Goal: Task Accomplishment & Management: Manage account settings

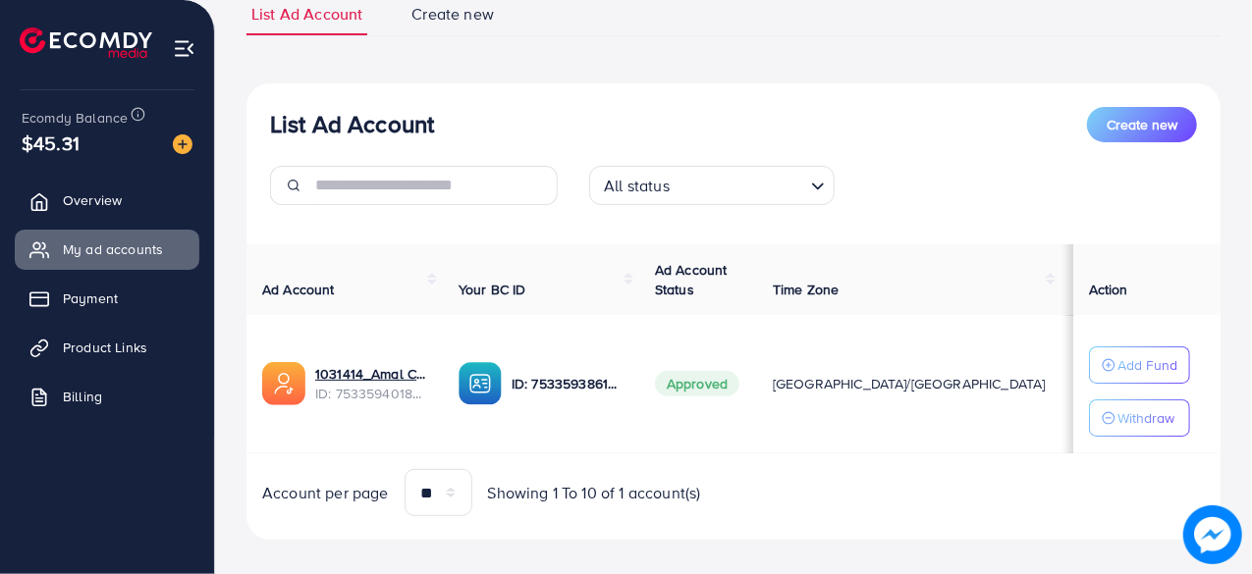
scroll to position [153, 0]
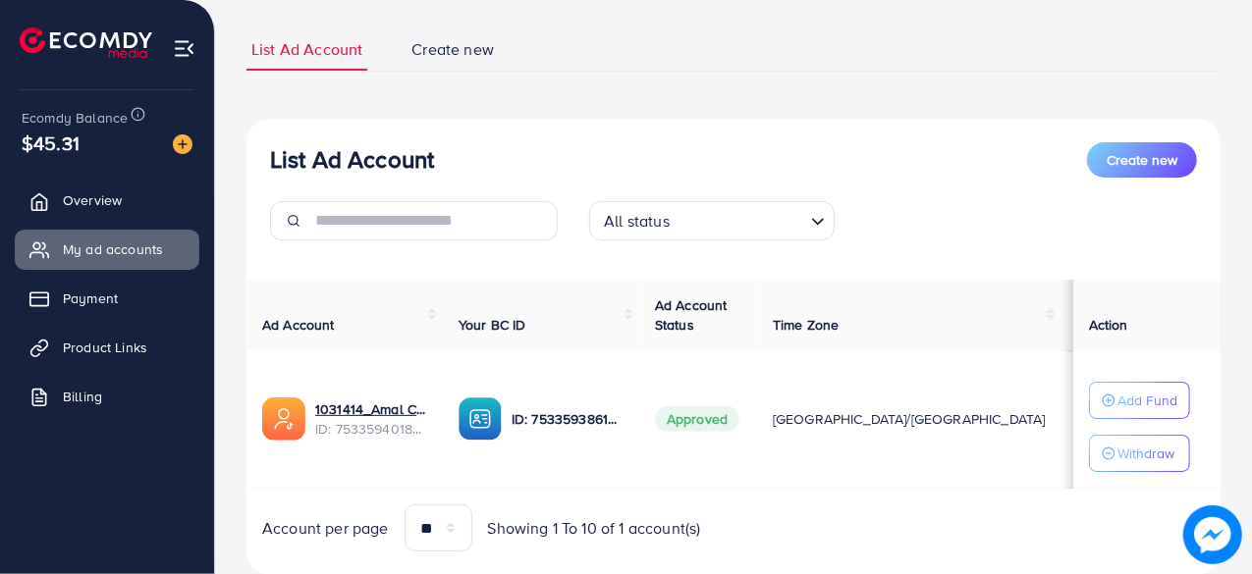
scroll to position [118, 0]
click at [1117, 443] on p "Withdraw" at bounding box center [1145, 453] width 57 height 24
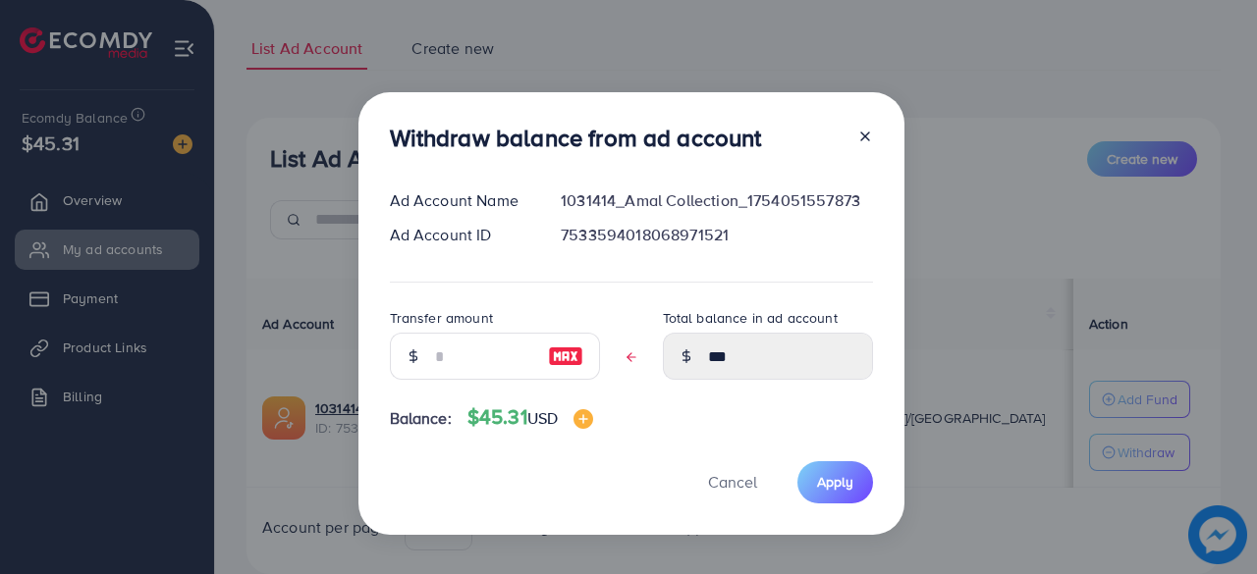
click at [564, 350] on img at bounding box center [565, 357] width 35 height 24
type input "***"
type input "****"
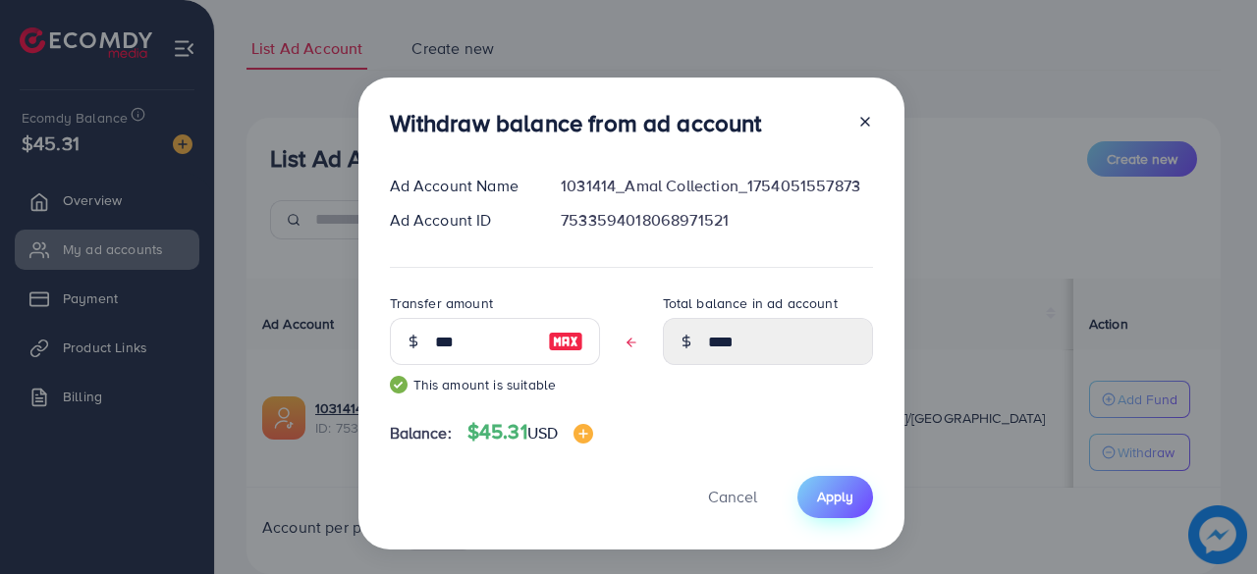
click at [832, 494] on span "Apply" at bounding box center [835, 497] width 36 height 20
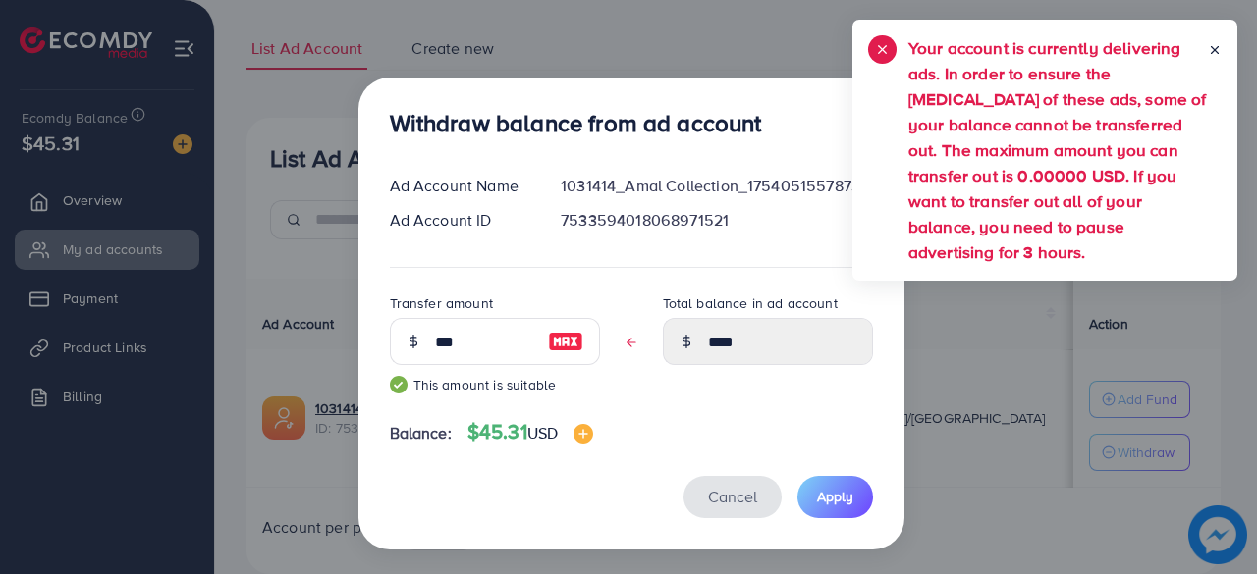
click at [726, 482] on button "Cancel" at bounding box center [732, 497] width 98 height 42
type input "***"
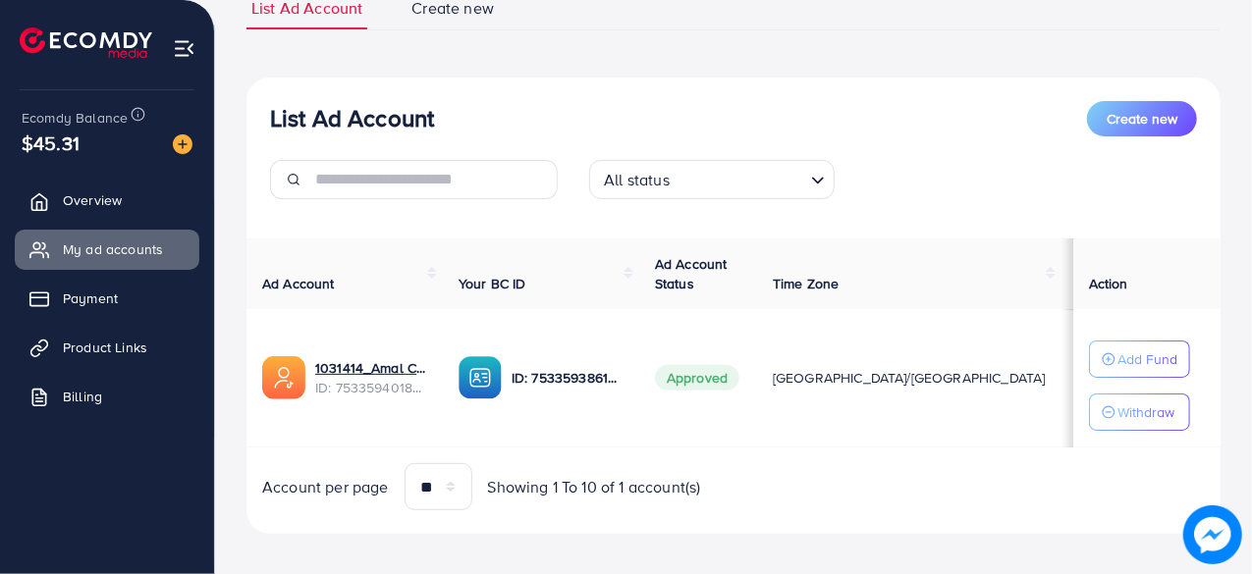
scroll to position [159, 0]
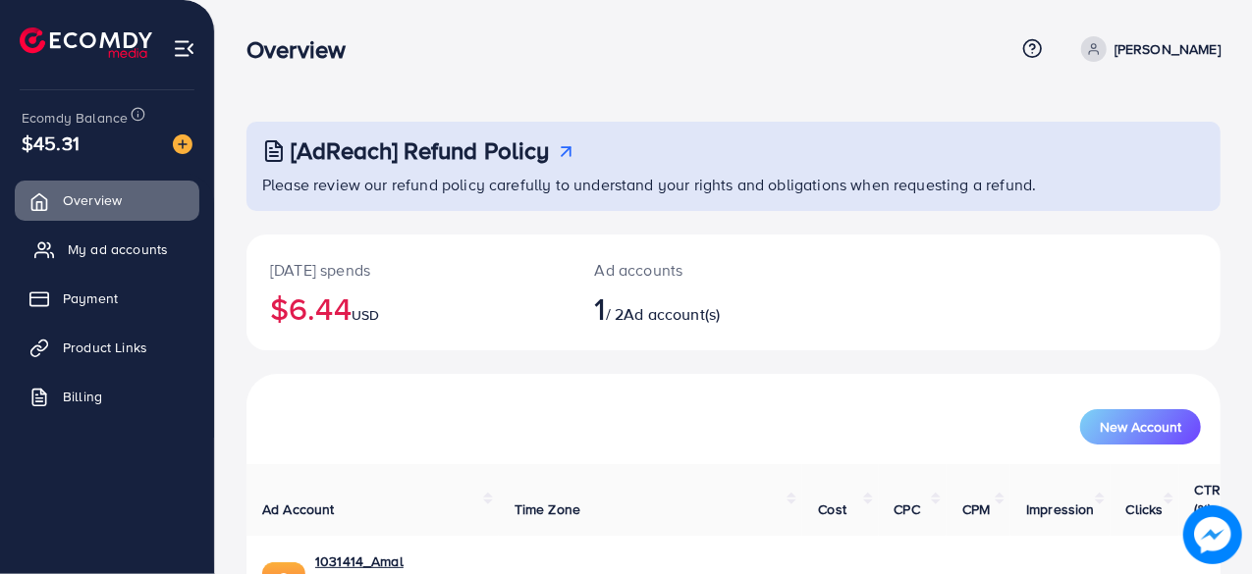
click at [130, 256] on span "My ad accounts" at bounding box center [118, 250] width 100 height 20
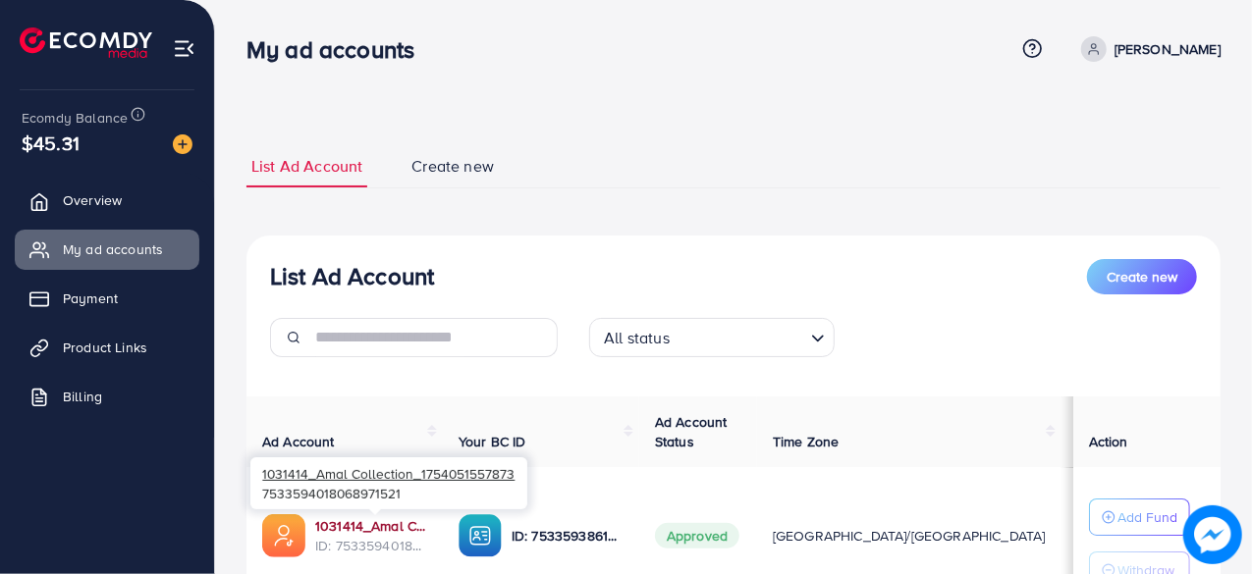
click at [360, 526] on link "1031414_Amal Collection_1754051557873" at bounding box center [371, 526] width 112 height 20
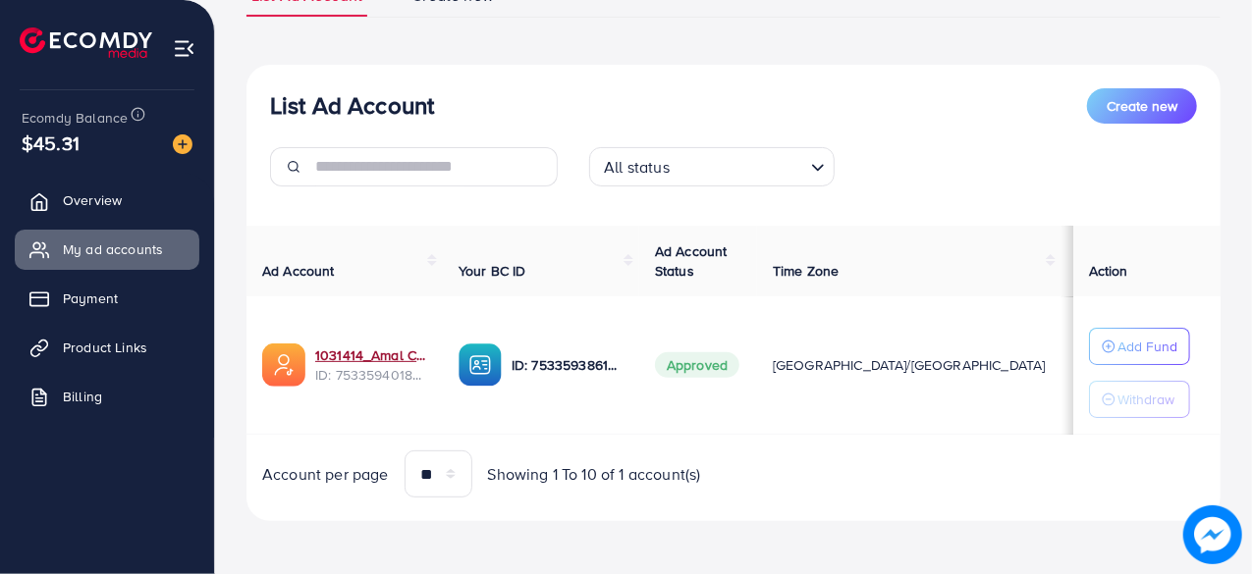
scroll to position [149, 0]
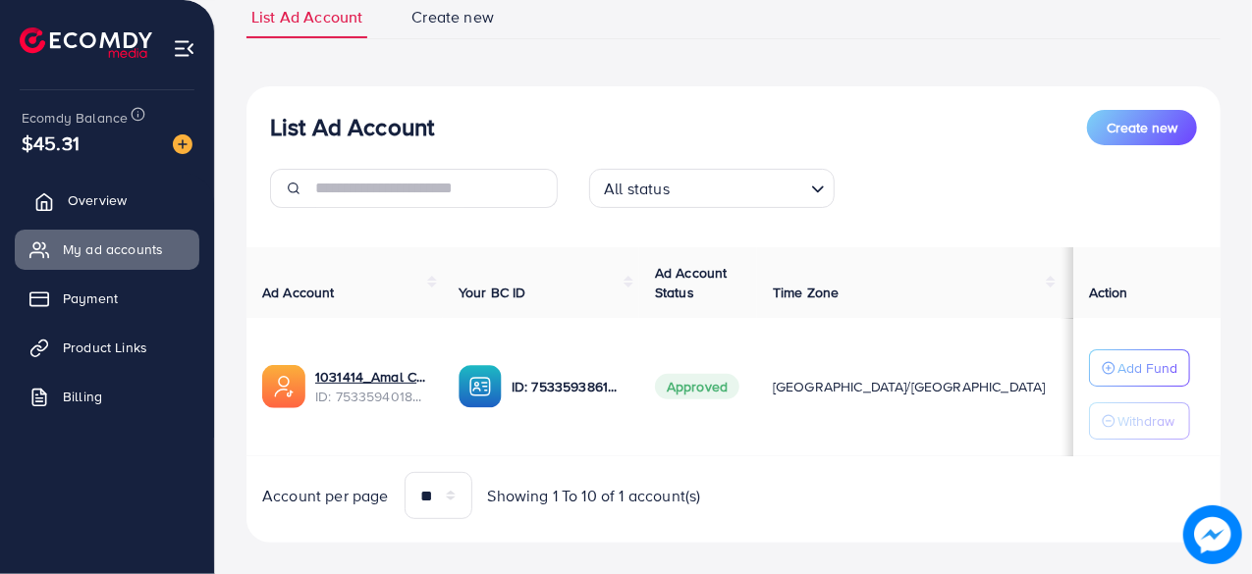
click at [84, 203] on span "Overview" at bounding box center [97, 200] width 59 height 20
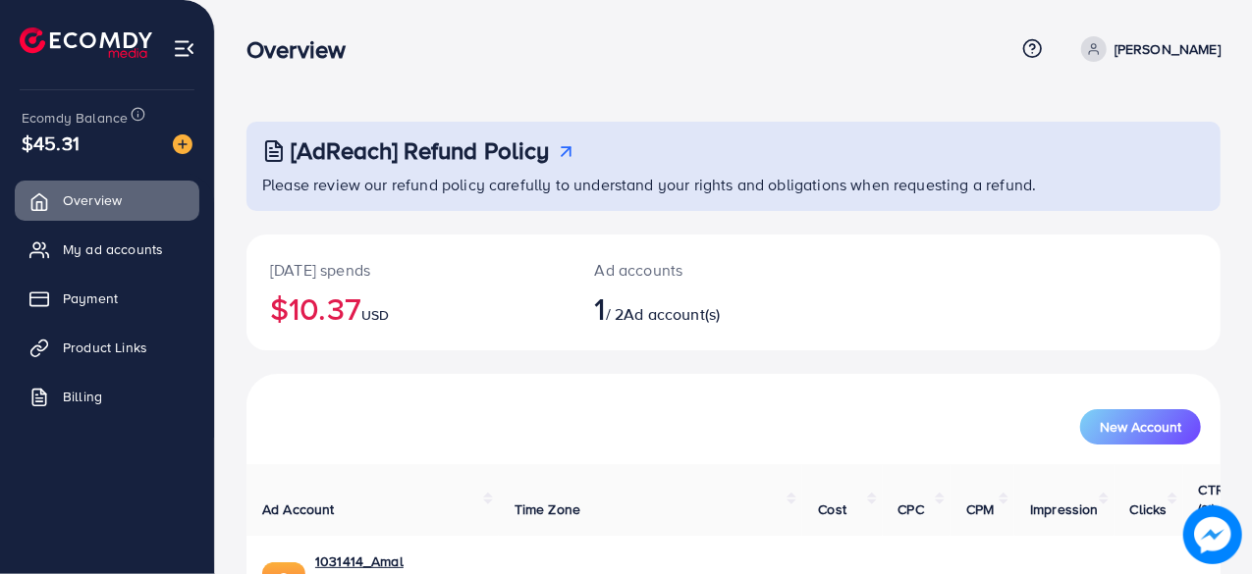
scroll to position [100, 0]
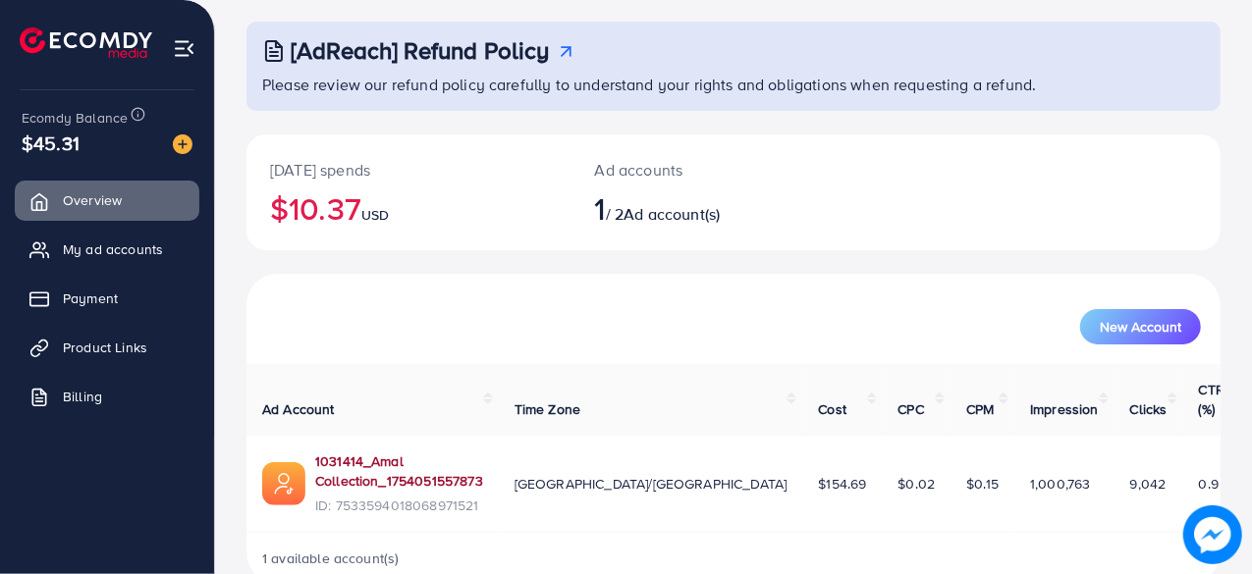
click at [401, 452] on link "1031414_Amal Collection_1754051557873" at bounding box center [399, 472] width 168 height 40
click at [422, 452] on link "1031414_Amal Collection_1754051557873" at bounding box center [399, 472] width 168 height 40
click at [116, 347] on span "Product Links" at bounding box center [110, 348] width 84 height 20
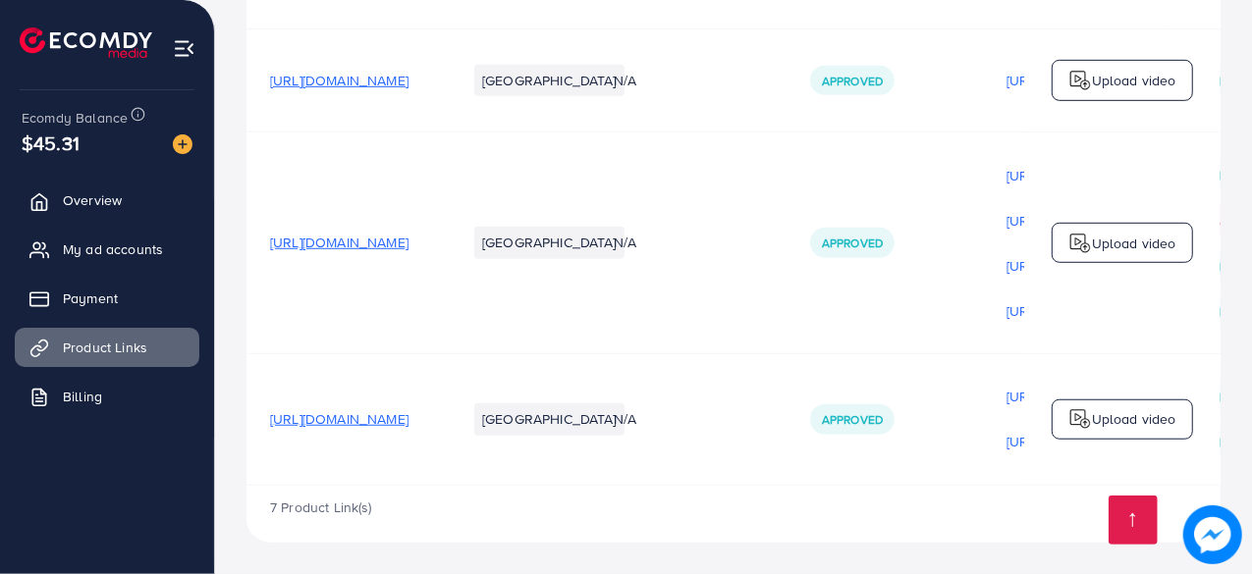
scroll to position [784, 0]
drag, startPoint x: 263, startPoint y: 239, endPoint x: 609, endPoint y: 242, distance: 345.6
click at [607, 242] on tr "https://amalcollection.store/products/m-premium-wallet-men-s-high-quality Pakis…" at bounding box center [903, 243] width 1315 height 222
copy span "https://amalcollection.store/products/m-premium-wallet-men-s-high-quality"
click at [291, 182] on td "https://amalcollection.store/products/m-premium-wallet-men-s-high-quality" at bounding box center [344, 243] width 196 height 222
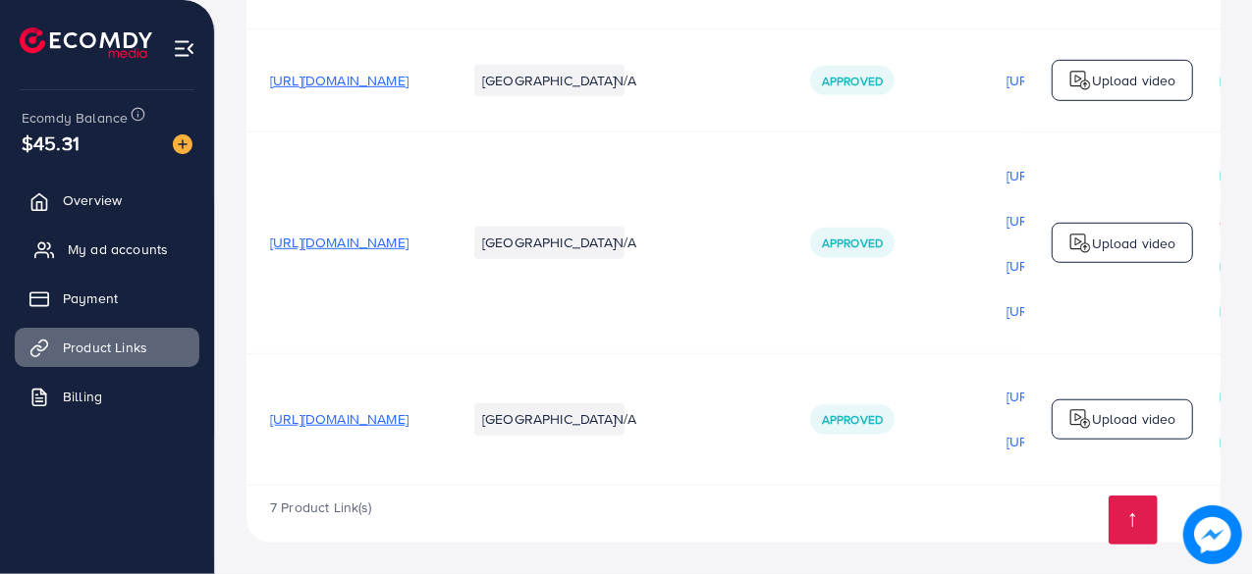
click at [163, 244] on span "My ad accounts" at bounding box center [118, 250] width 100 height 20
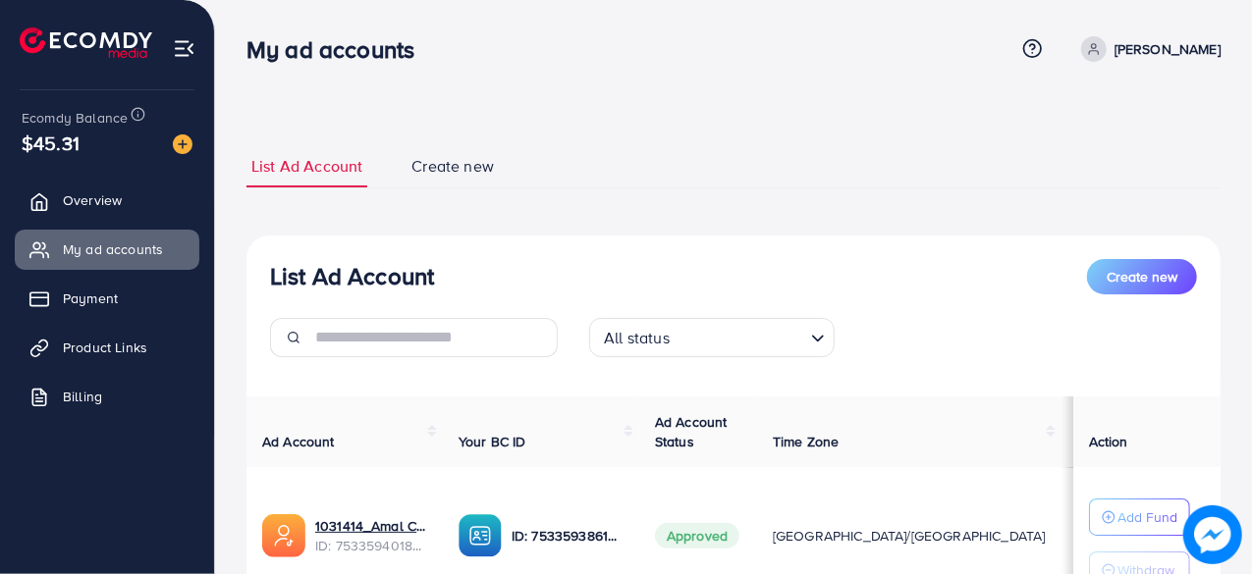
scroll to position [171, 0]
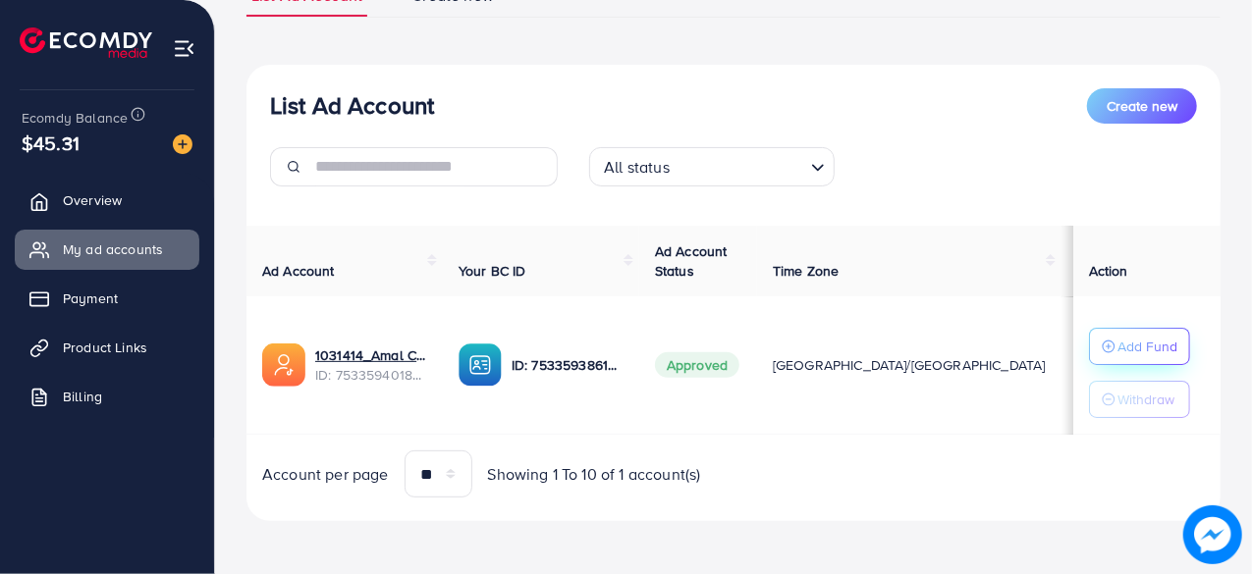
click at [1157, 349] on p "Add Fund" at bounding box center [1147, 347] width 60 height 24
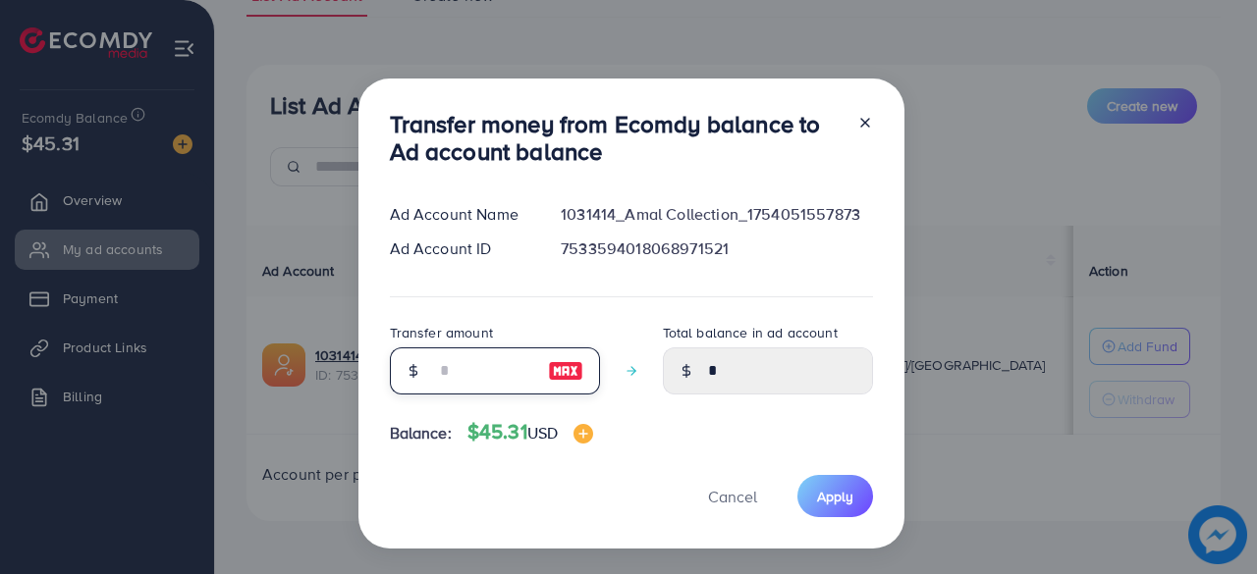
click at [509, 369] on input "number" at bounding box center [484, 371] width 98 height 47
type input "*"
type input "****"
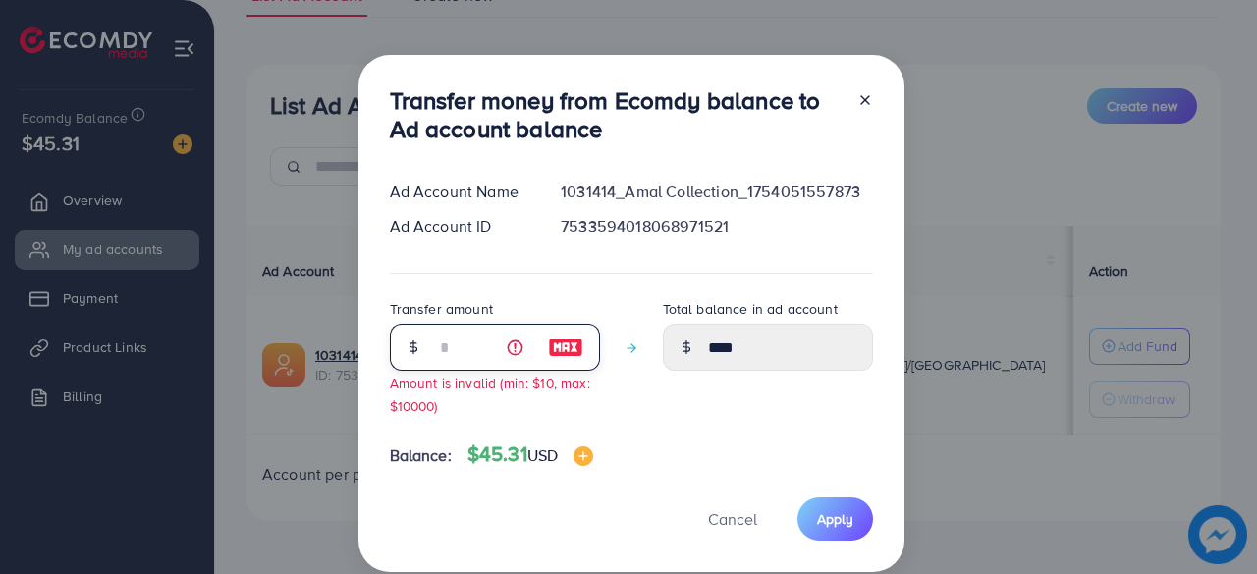
type input "**"
type input "*****"
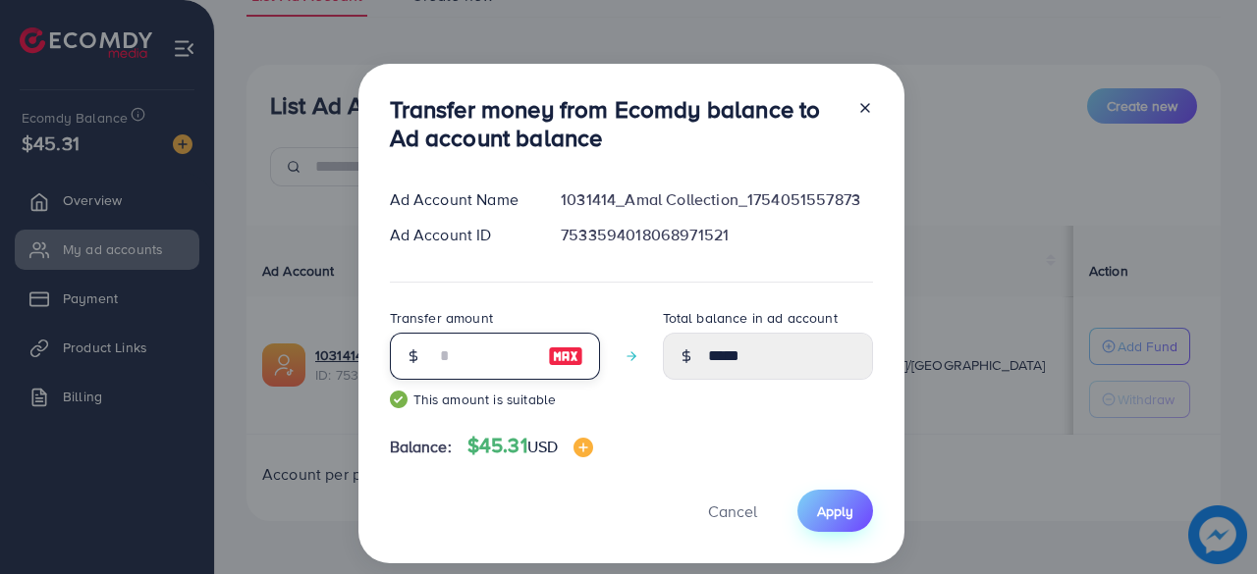
type input "**"
click at [835, 500] on button "Apply" at bounding box center [835, 511] width 76 height 42
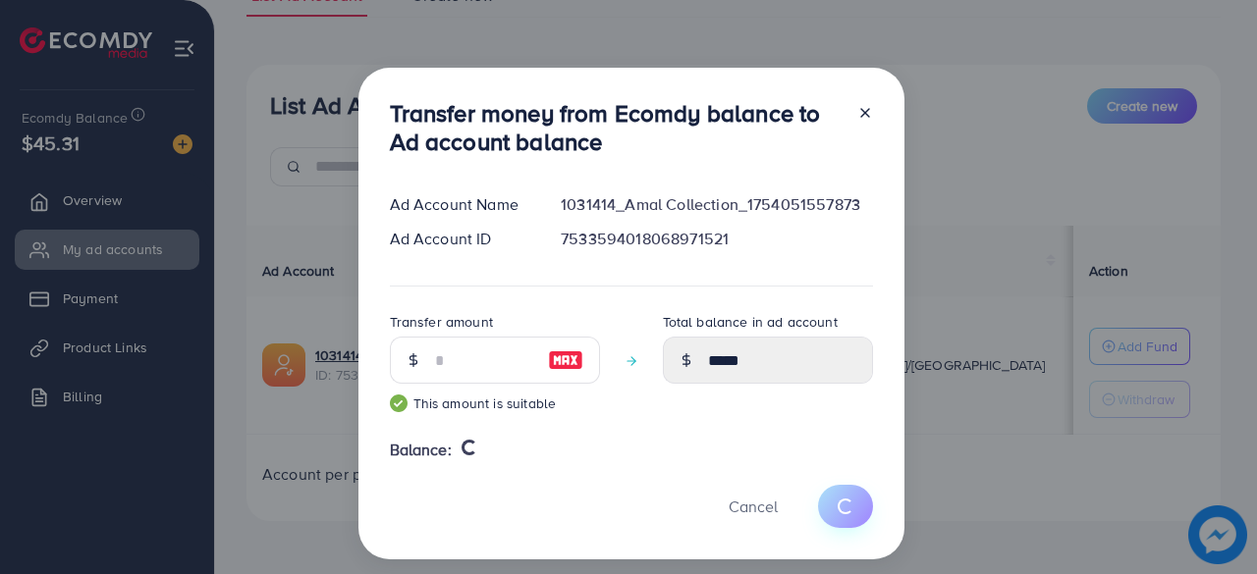
type input "*"
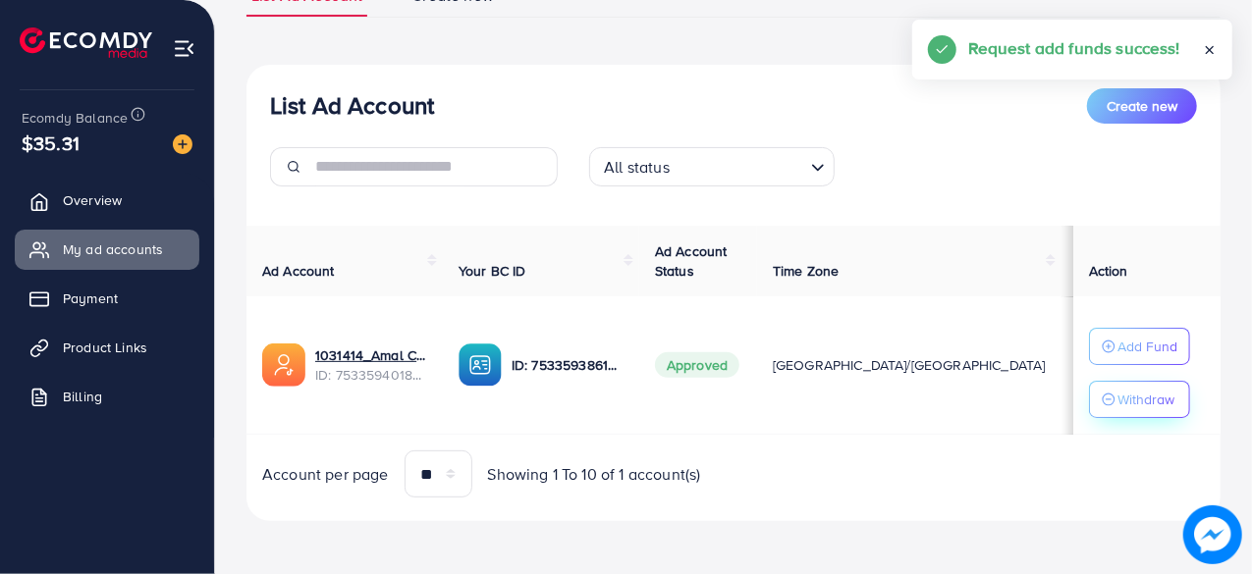
click at [1105, 394] on icon "button" at bounding box center [1108, 400] width 14 height 14
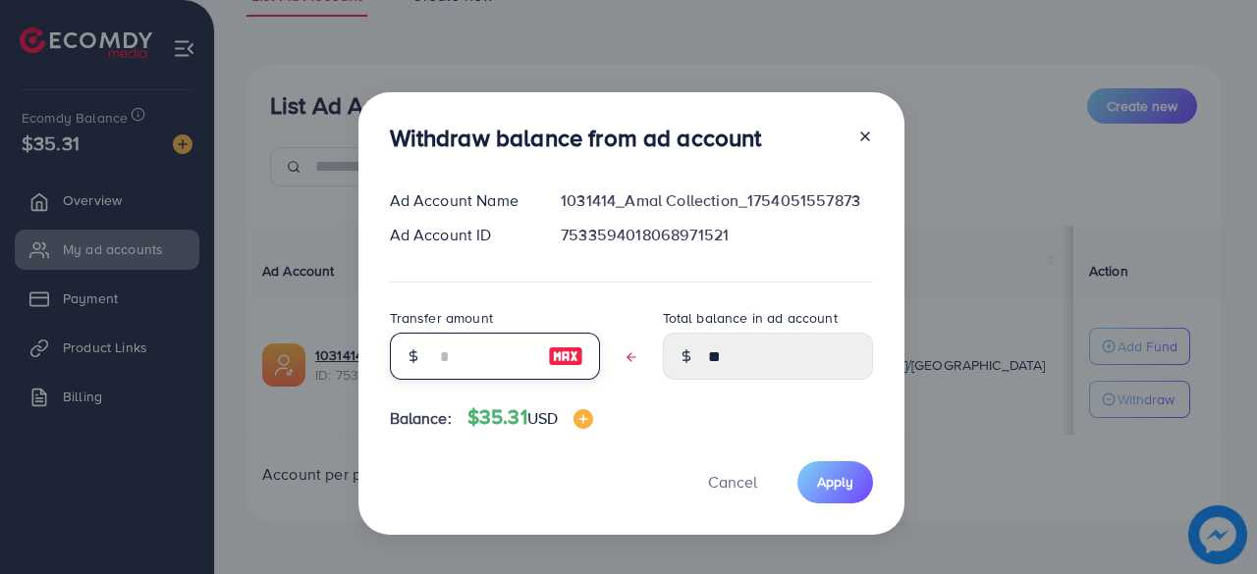
click at [504, 357] on input "text" at bounding box center [484, 356] width 98 height 47
type input "*"
type input "****"
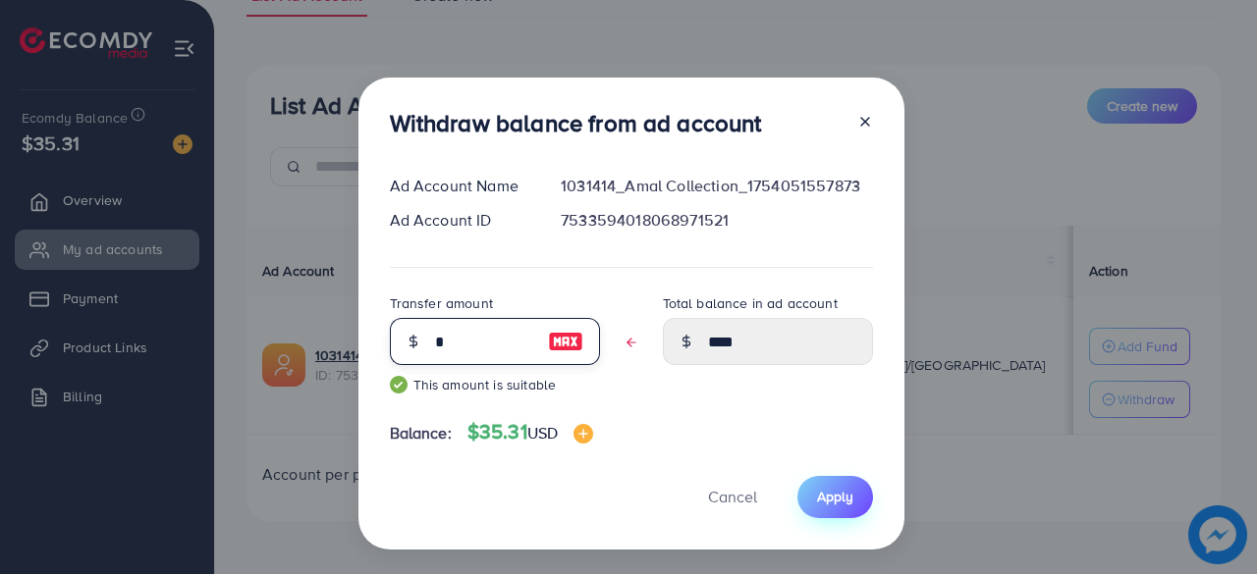
type input "*"
click at [832, 513] on button "Apply" at bounding box center [835, 497] width 76 height 42
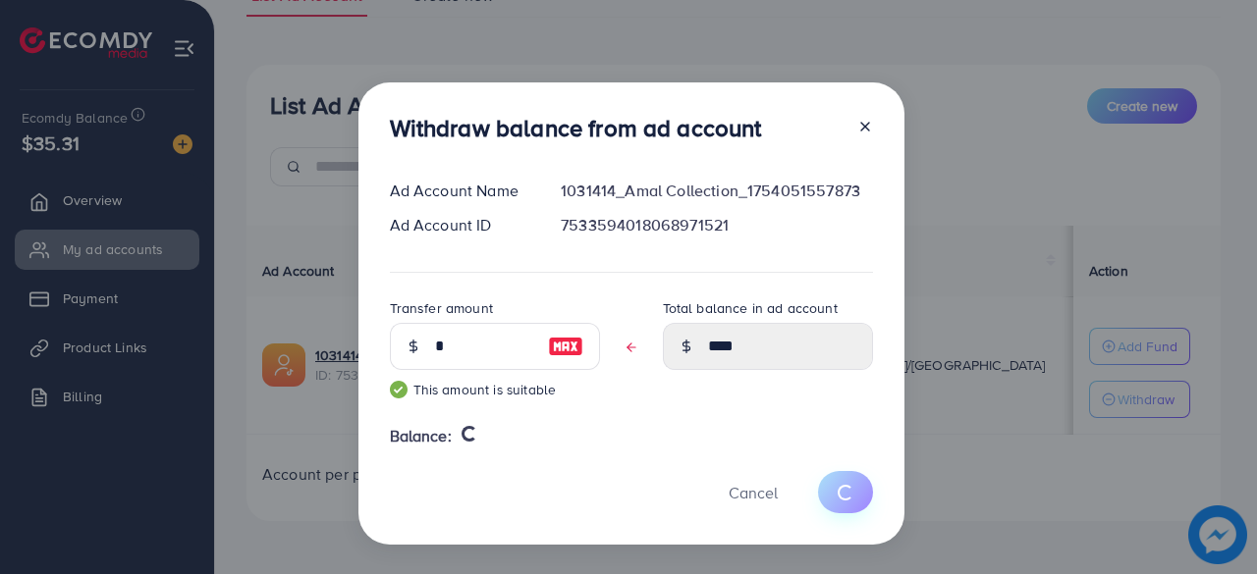
click at [832, 513] on div "Withdraw balance from ad account Ad Account Name 1031414_Amal Collection_175405…" at bounding box center [631, 313] width 546 height 462
type input "**"
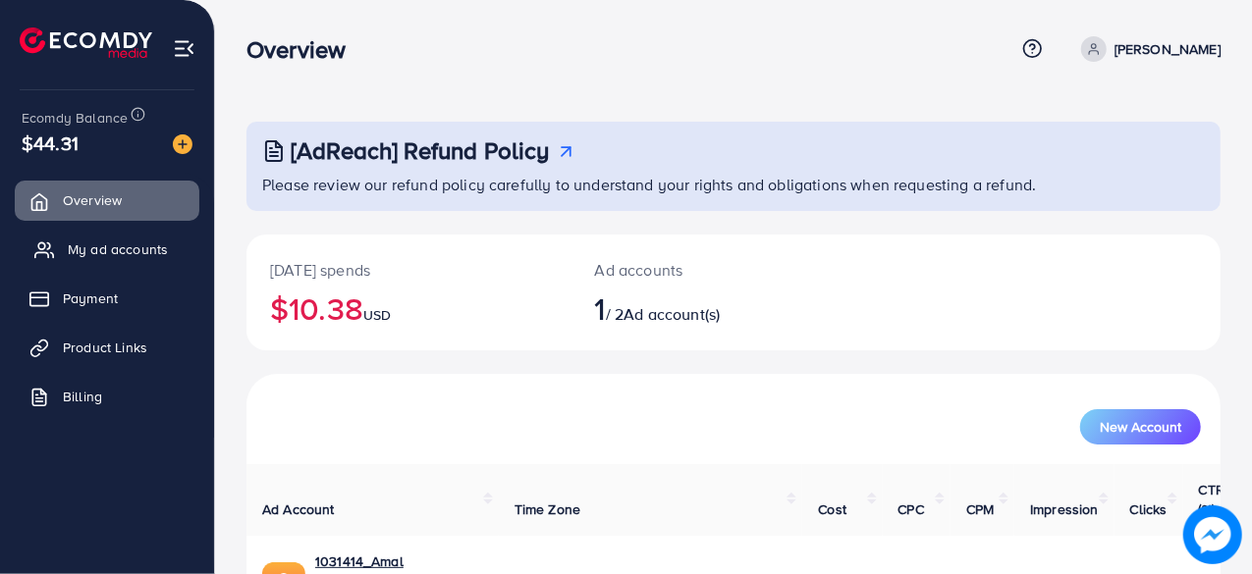
click at [120, 245] on span "My ad accounts" at bounding box center [118, 250] width 100 height 20
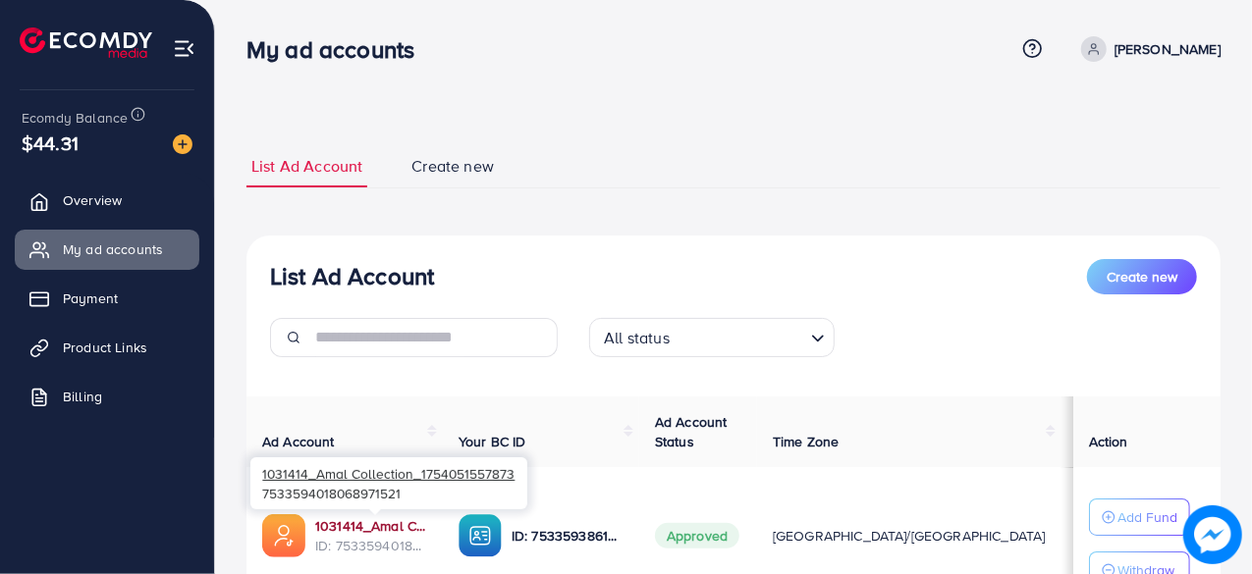
click at [413, 532] on link "1031414_Amal Collection_1754051557873" at bounding box center [371, 526] width 112 height 20
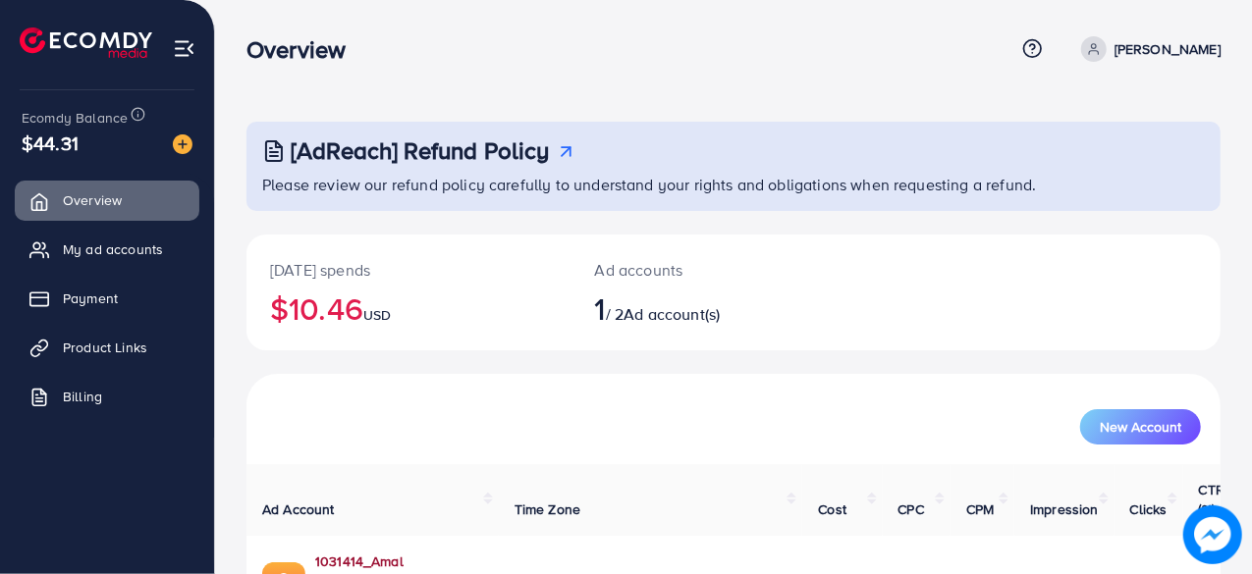
click at [451, 552] on link "1031414_Amal Collection_1754051557873" at bounding box center [399, 572] width 168 height 40
click at [106, 250] on span "My ad accounts" at bounding box center [118, 250] width 100 height 20
click at [110, 233] on link "My ad accounts" at bounding box center [107, 249] width 185 height 39
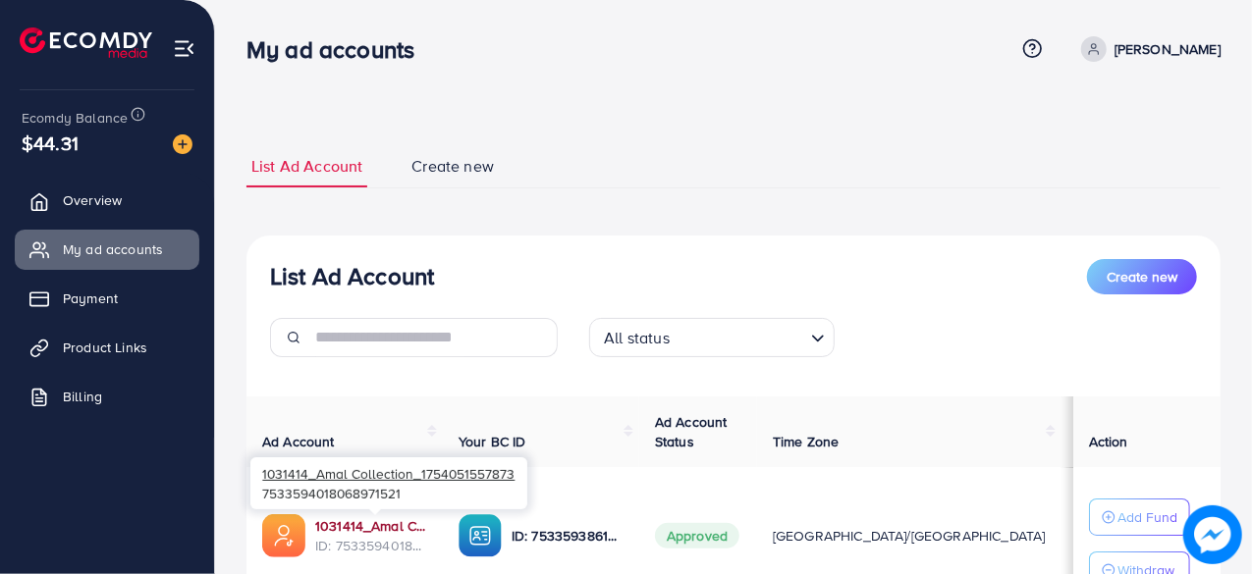
click at [392, 529] on link "1031414_Amal Collection_1754051557873" at bounding box center [371, 526] width 112 height 20
